Goal: Obtain resource: Download file/media

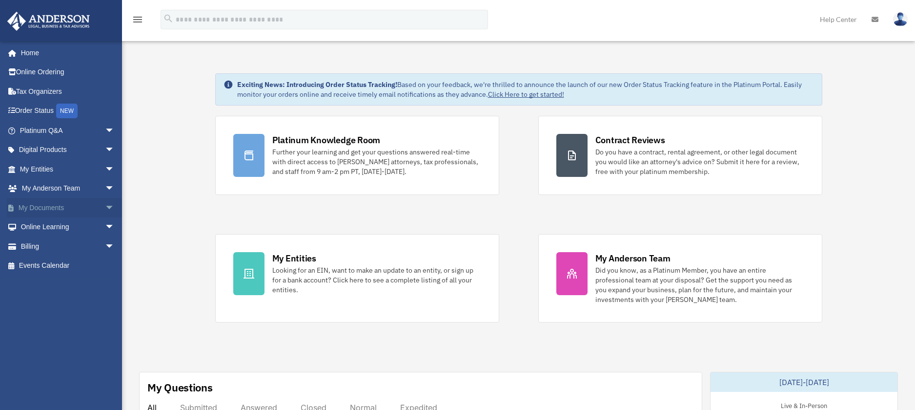
click at [105, 208] on span "arrow_drop_down" at bounding box center [115, 208] width 20 height 20
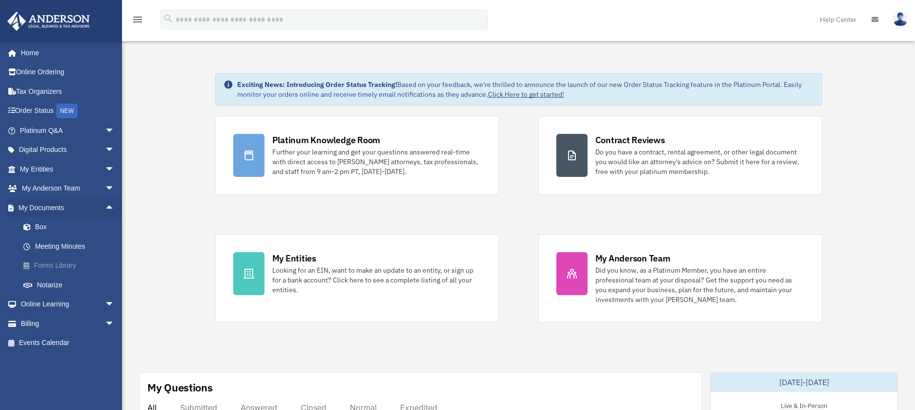
click at [69, 267] on link "Forms Library" at bounding box center [72, 266] width 116 height 20
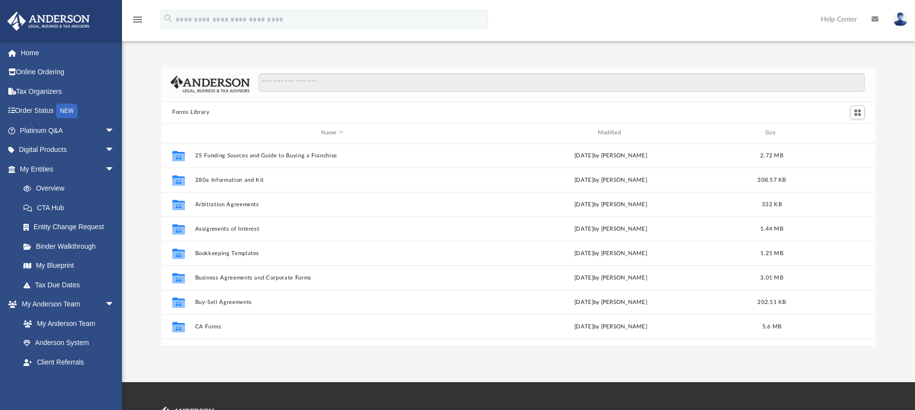
scroll to position [215, 706]
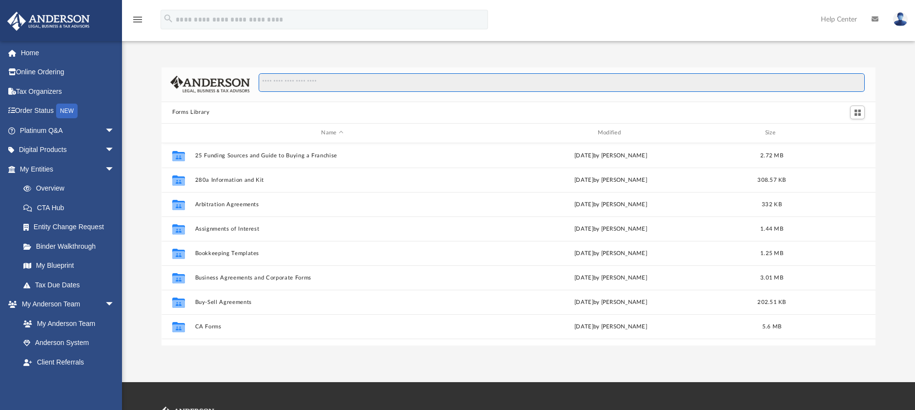
click at [354, 85] on input "Search files and folders" at bounding box center [562, 82] width 606 height 19
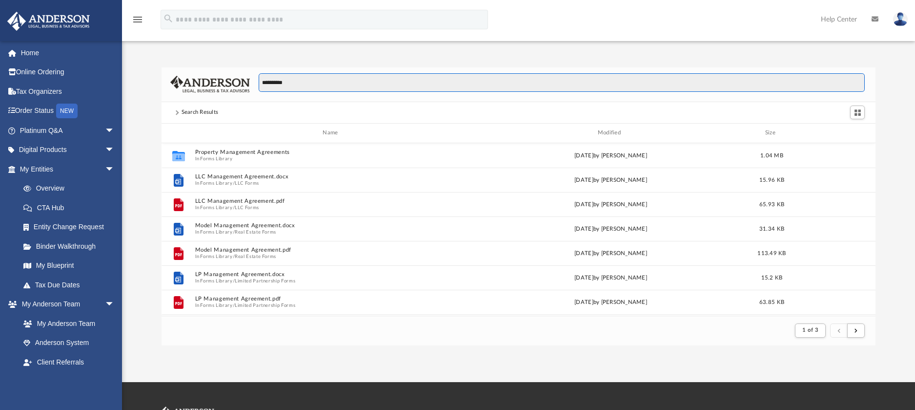
scroll to position [185, 706]
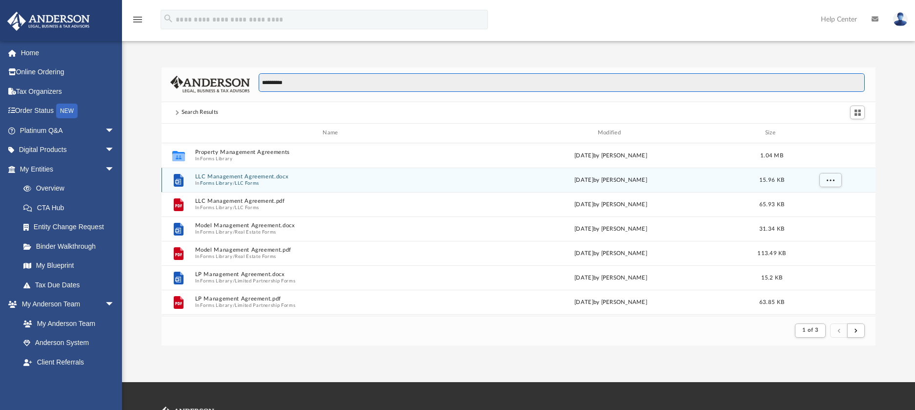
type input "**********"
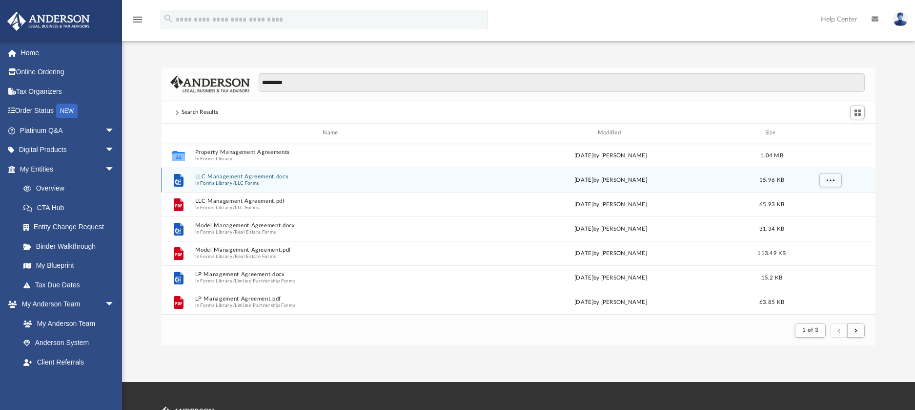
click at [261, 178] on button "LLC Management Agreement.docx" at bounding box center [332, 176] width 274 height 6
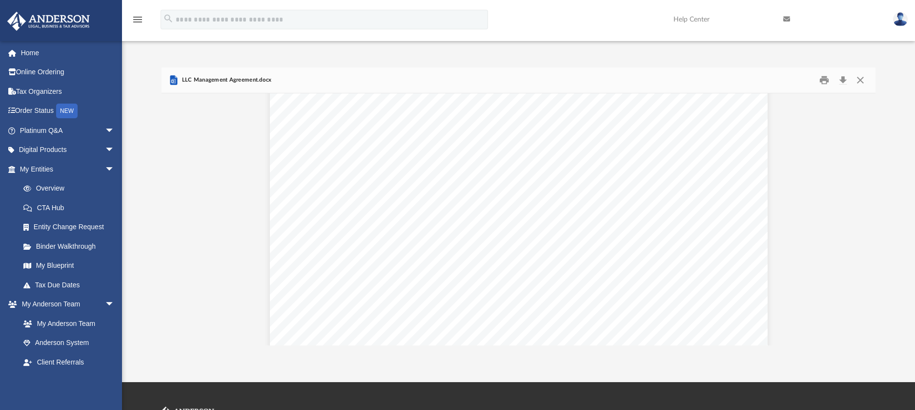
scroll to position [0, 0]
